Goal: Task Accomplishment & Management: Manage account settings

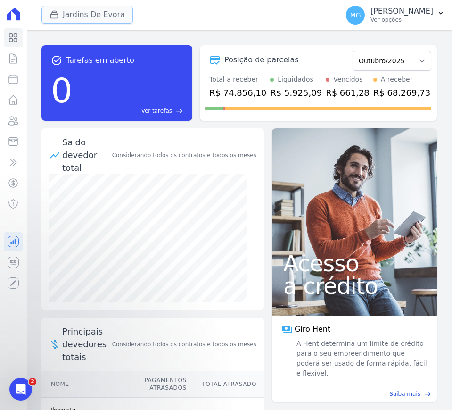
click at [66, 10] on button "Jardins De Evora" at bounding box center [88, 15] width 92 height 18
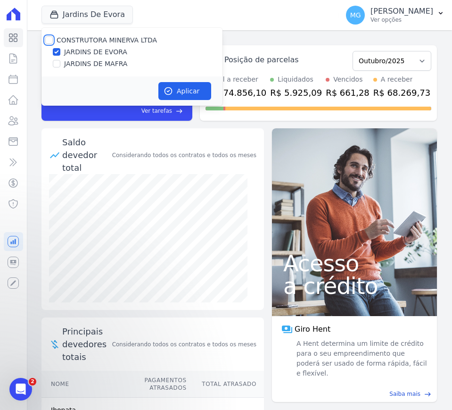
click at [50, 41] on input "CONSTRUTORA MINERVA LTDA" at bounding box center [49, 40] width 8 height 8
checkbox input "true"
drag, startPoint x: 56, startPoint y: 52, endPoint x: 56, endPoint y: 65, distance: 12.7
click at [56, 52] on input "JARDINS DE EVORA" at bounding box center [57, 52] width 8 height 8
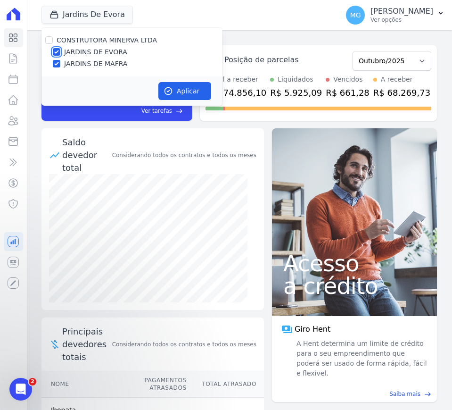
checkbox input "false"
click at [183, 88] on button "Aplicar" at bounding box center [185, 91] width 53 height 18
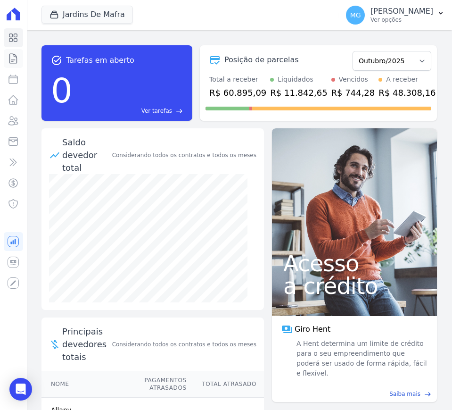
click at [11, 62] on icon at bounding box center [13, 58] width 11 height 11
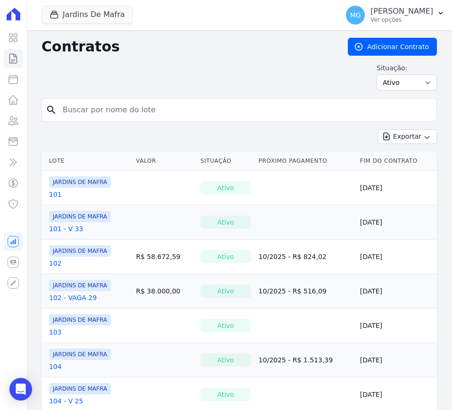
click at [83, 109] on input "search" at bounding box center [245, 109] width 376 height 19
type input "102"
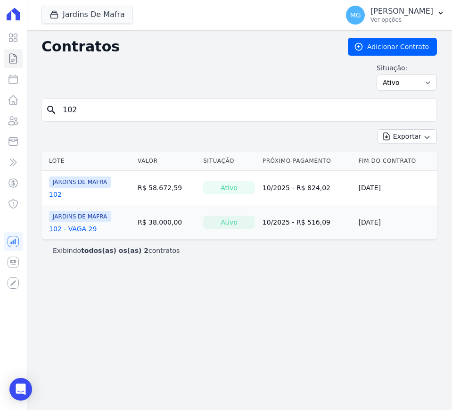
click at [54, 196] on link "102" at bounding box center [55, 194] width 13 height 9
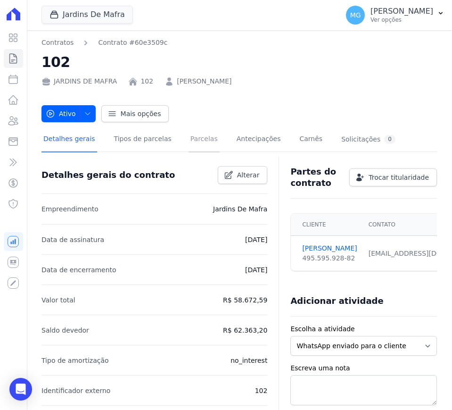
click at [189, 140] on link "Parcelas" at bounding box center [204, 139] width 31 height 25
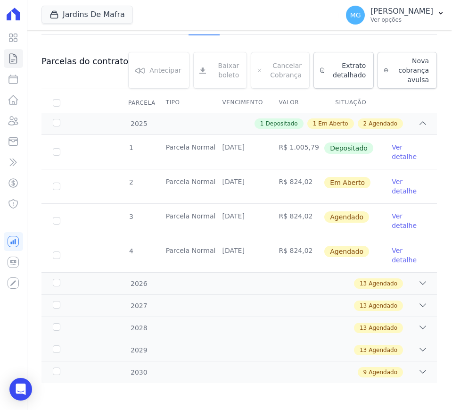
scroll to position [118, 0]
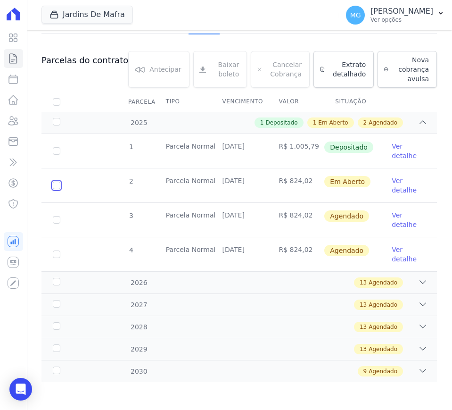
click at [57, 185] on input "checkbox" at bounding box center [57, 186] width 8 height 8
checkbox input "true"
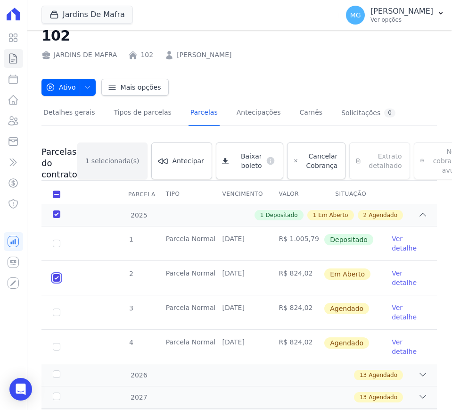
scroll to position [0, 0]
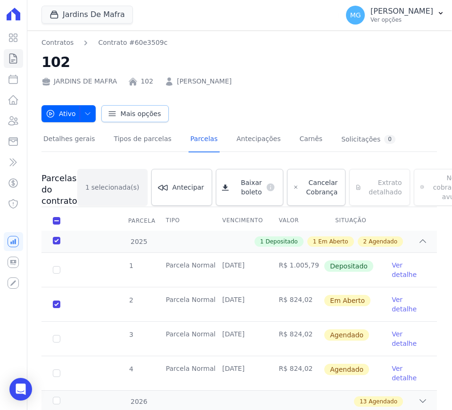
click at [116, 114] on link "Mais opções" at bounding box center [135, 113] width 68 height 17
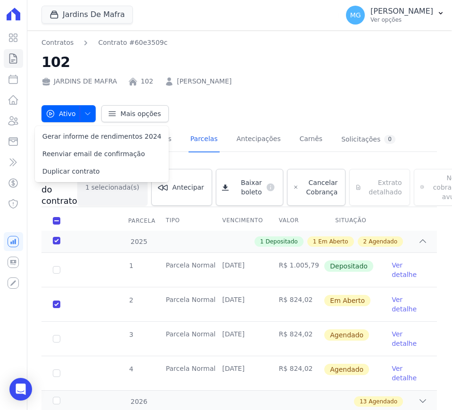
click at [309, 100] on div "Ativo Ativo Pausado Cobranças não serão geradas e você pode retomar o contrato …" at bounding box center [240, 109] width 396 height 26
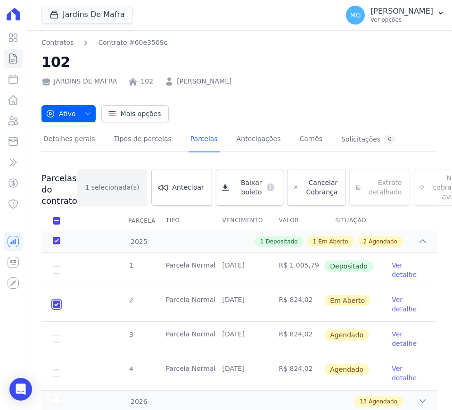
click at [57, 307] on input "checkbox" at bounding box center [57, 305] width 8 height 8
checkbox input "false"
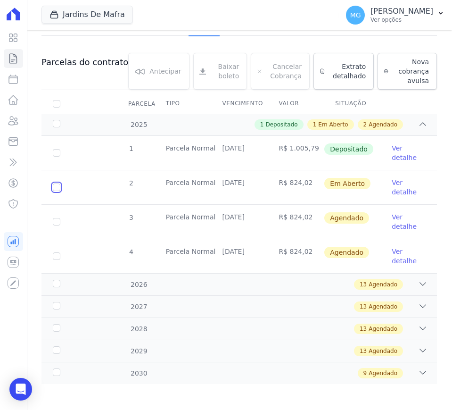
scroll to position [118, 0]
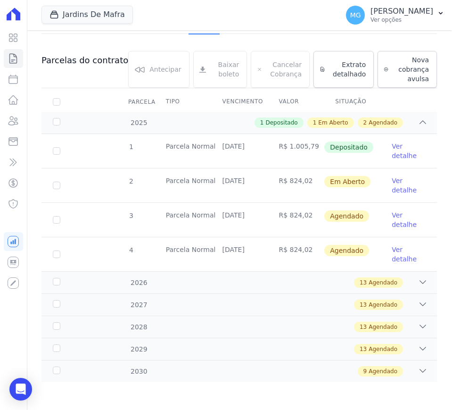
drag, startPoint x: 250, startPoint y: 250, endPoint x: 207, endPoint y: 244, distance: 43.3
click at [397, 189] on link "Ver detalhe" at bounding box center [409, 185] width 34 height 19
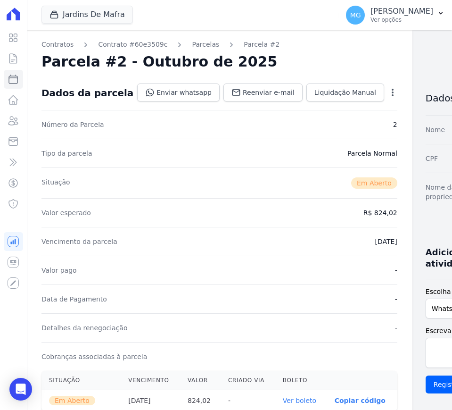
click at [388, 93] on icon "button" at bounding box center [392, 92] width 9 height 9
click at [311, 122] on link "Cancelar Cobrança" at bounding box center [352, 122] width 83 height 17
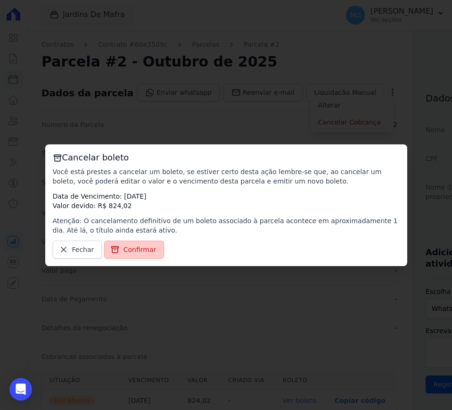
click at [128, 245] on span "Confirmar" at bounding box center [140, 249] width 33 height 9
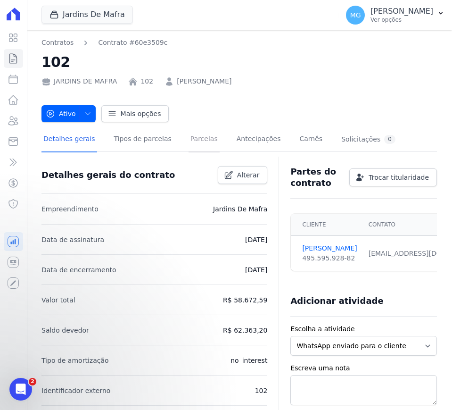
click at [194, 139] on link "Parcelas" at bounding box center [204, 139] width 31 height 25
